Goal: Task Accomplishment & Management: Manage account settings

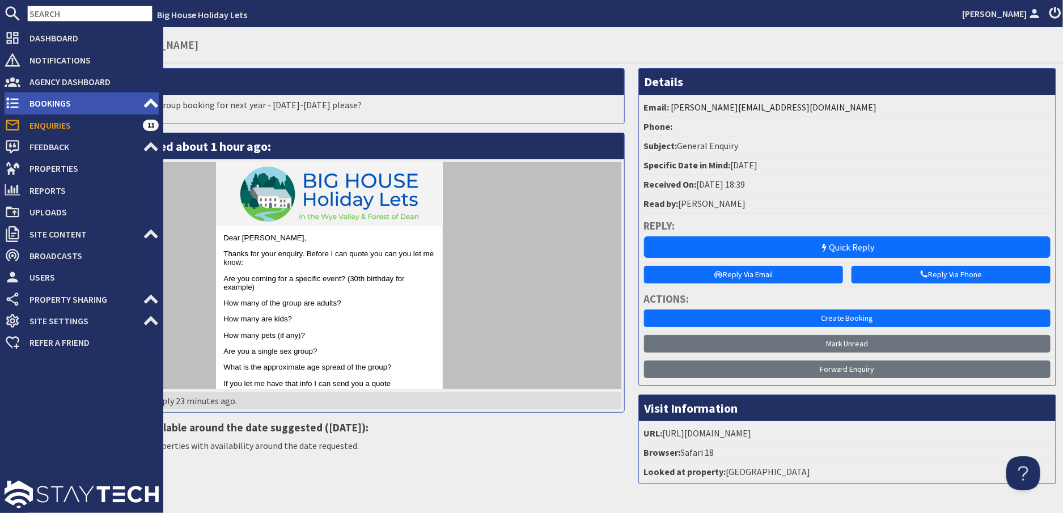
click at [53, 100] on span "Bookings" at bounding box center [81, 103] width 122 height 18
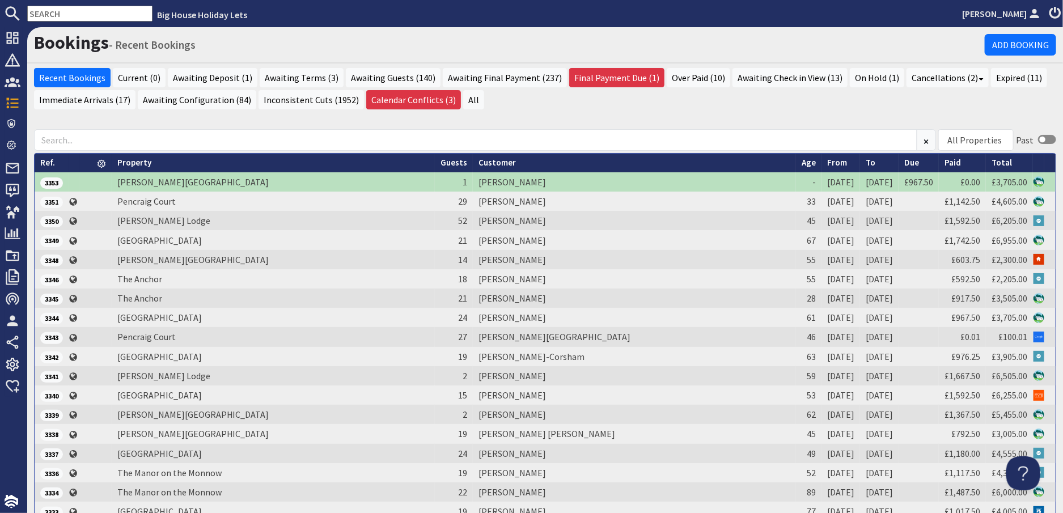
click at [58, 10] on input "text" at bounding box center [89, 14] width 125 height 16
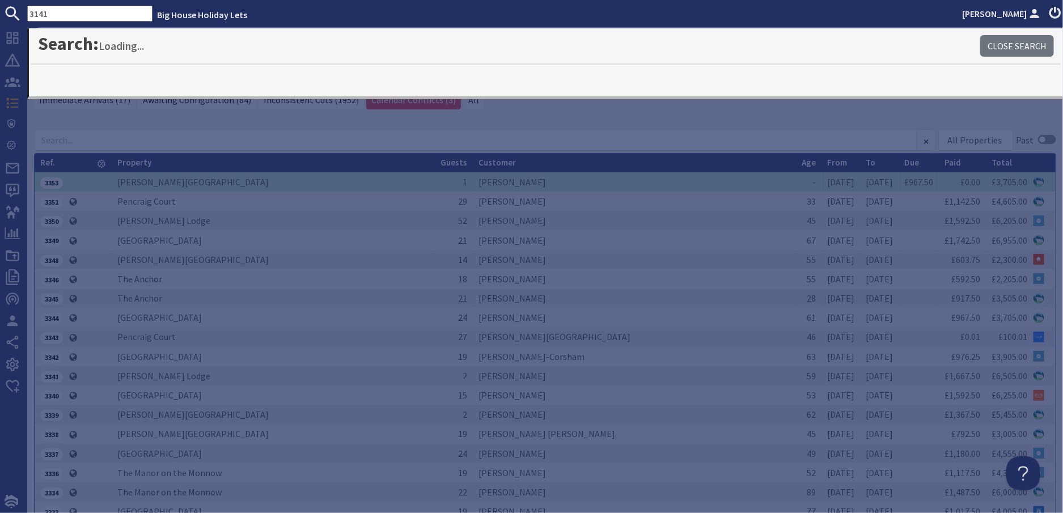
type input "3141"
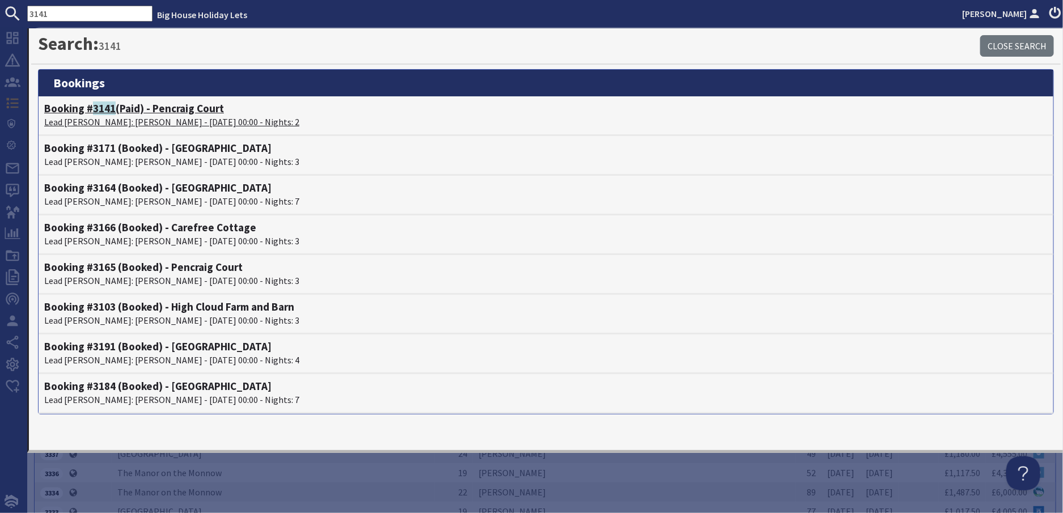
click at [148, 122] on p "Lead [PERSON_NAME]: [PERSON_NAME] - [DATE] 00:00 - Nights: 2" at bounding box center [545, 122] width 1003 height 14
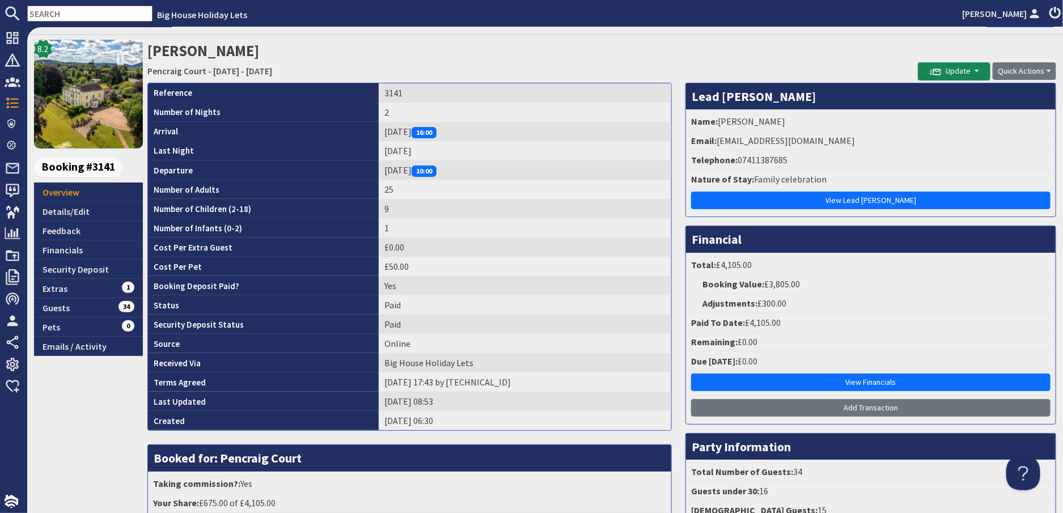
scroll to position [28, 0]
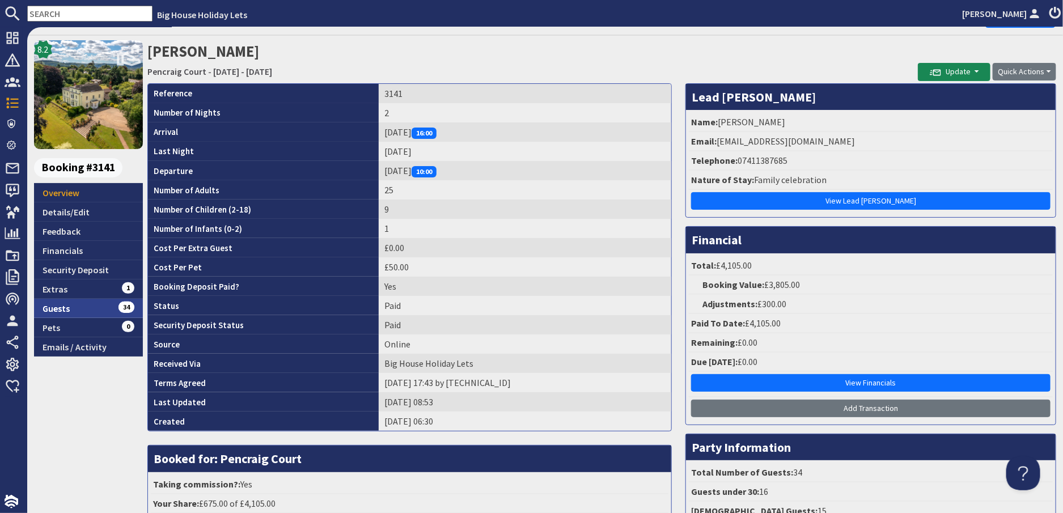
click at [50, 305] on link "Guests 34" at bounding box center [88, 308] width 109 height 19
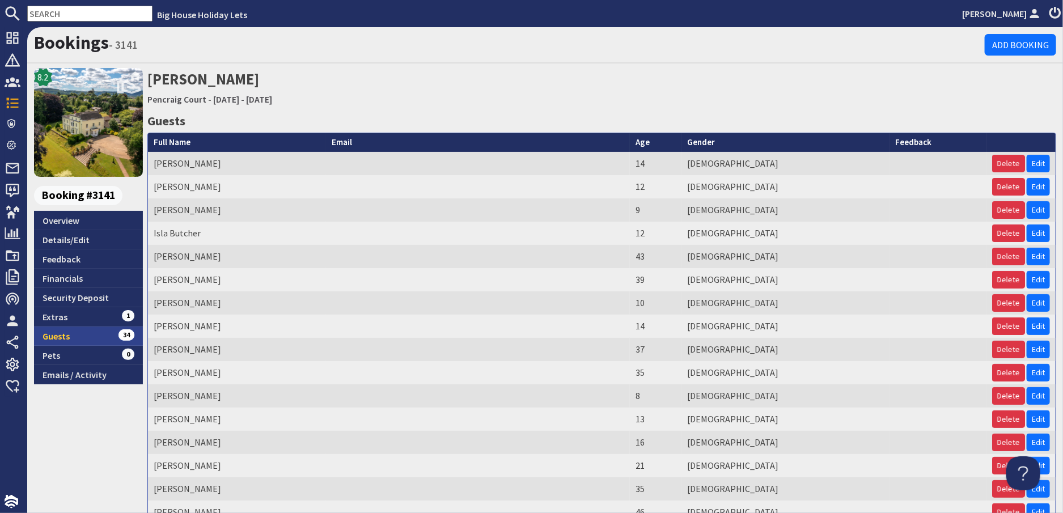
click at [54, 333] on link "Guests 34" at bounding box center [88, 335] width 109 height 19
click at [54, 334] on link "Guests 34" at bounding box center [88, 335] width 109 height 19
click at [59, 312] on link "Extras 1" at bounding box center [88, 316] width 109 height 19
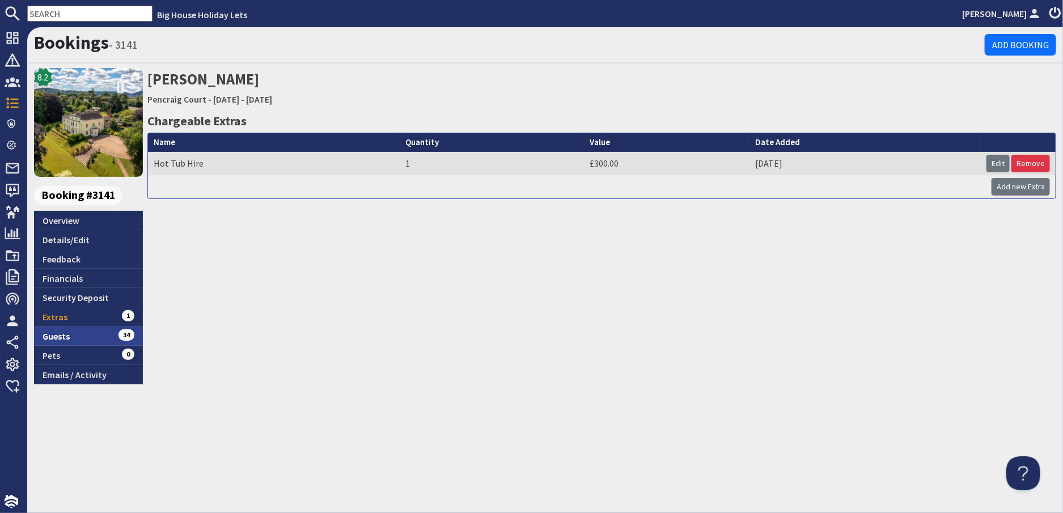
click at [51, 334] on link "Guests 34" at bounding box center [88, 335] width 109 height 19
